Goal: Find specific page/section: Find specific page/section

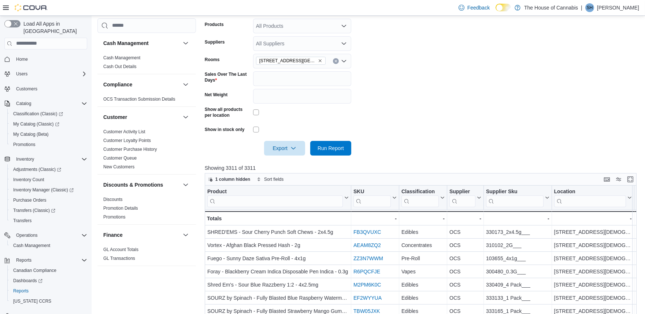
scroll to position [277, 0]
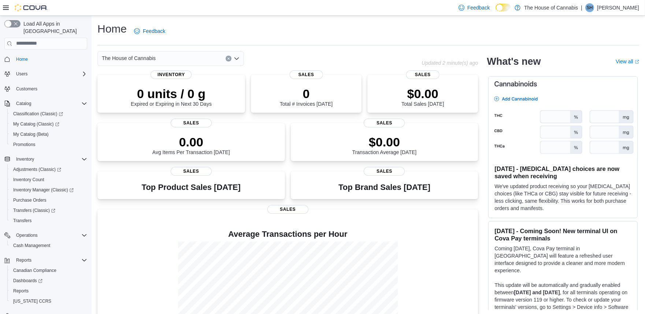
click at [456, 22] on div "Home Feedback" at bounding box center [368, 31] width 542 height 19
click at [41, 187] on span "Inventory Manager (Classic)" at bounding box center [43, 190] width 60 height 6
